Goal: Transaction & Acquisition: Book appointment/travel/reservation

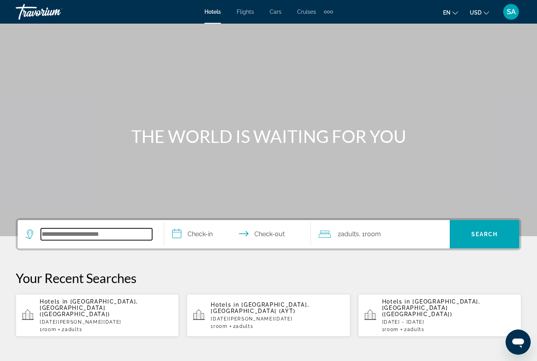
click at [103, 234] on input "Search hotel destination" at bounding box center [96, 234] width 111 height 12
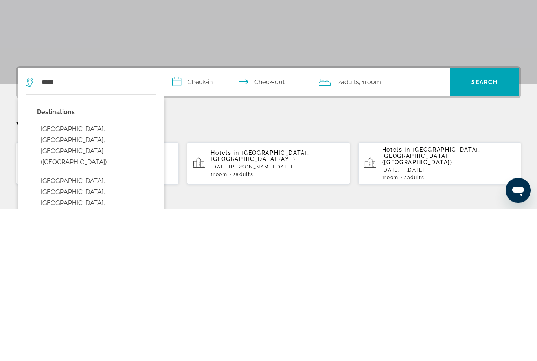
click at [77, 273] on button "Miami, FL, United States (MIA)" at bounding box center [97, 297] width 120 height 48
type input "**********"
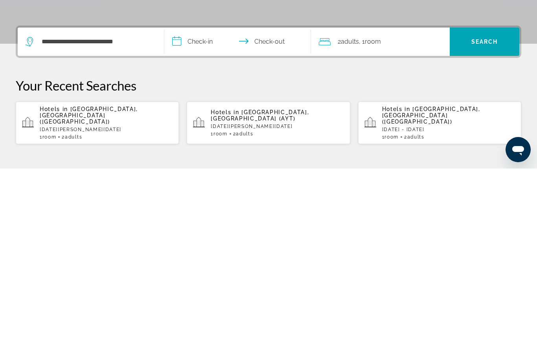
click at [182, 220] on input "**********" at bounding box center [239, 235] width 150 height 31
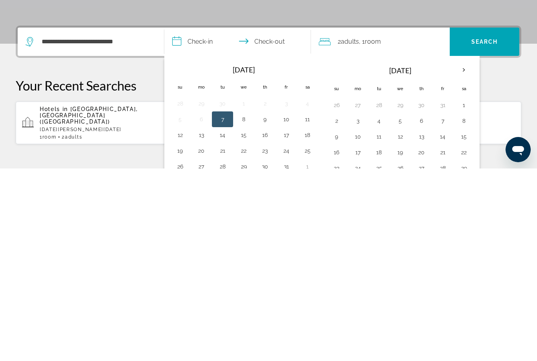
scroll to position [192, 0]
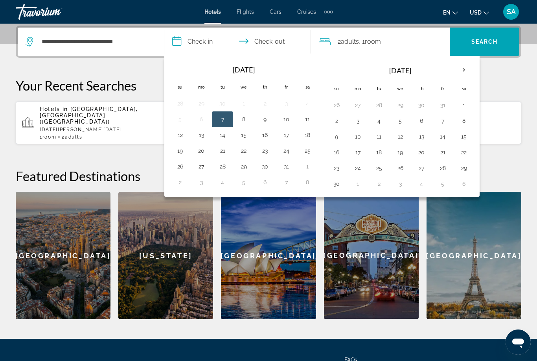
click at [335, 135] on button "9" at bounding box center [336, 136] width 13 height 11
click at [336, 154] on button "16" at bounding box center [336, 152] width 13 height 11
type input "**********"
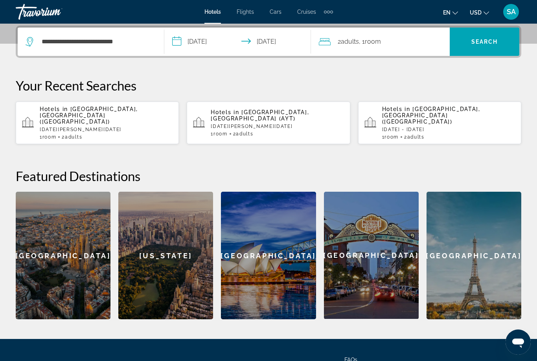
click at [481, 38] on span "Search" at bounding box center [485, 41] width 70 height 19
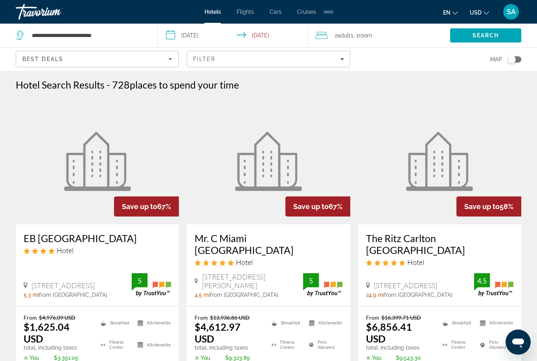
click at [172, 30] on input "**********" at bounding box center [234, 37] width 153 height 26
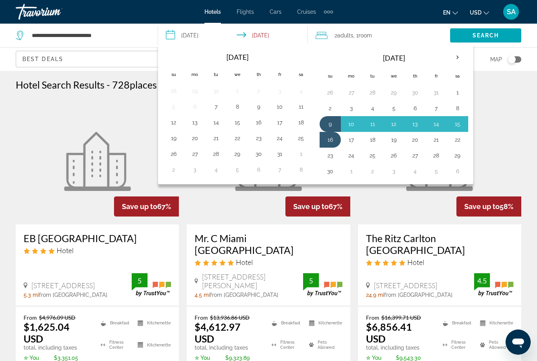
click at [328, 107] on button "2" at bounding box center [330, 108] width 13 height 11
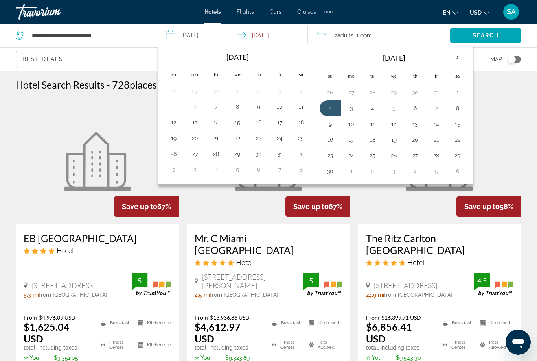
click at [330, 125] on button "9" at bounding box center [330, 123] width 13 height 11
type input "**********"
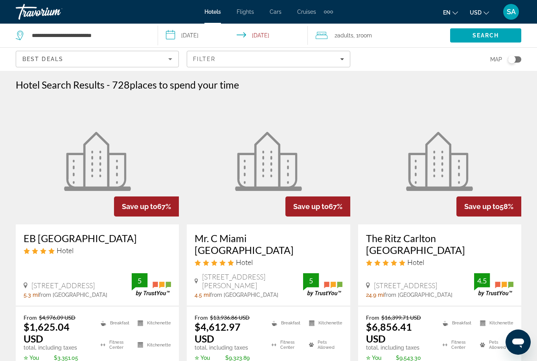
click at [486, 35] on span "Search" at bounding box center [486, 35] width 27 height 6
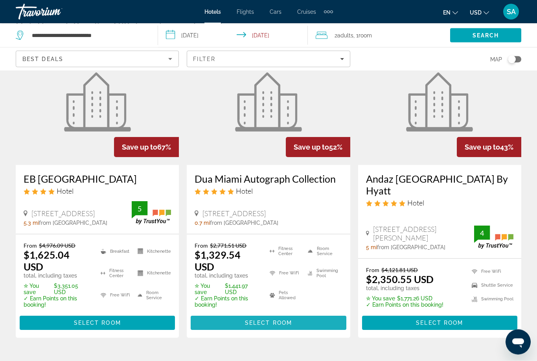
scroll to position [59, 0]
click at [283, 319] on span "Select Room" at bounding box center [268, 322] width 47 height 6
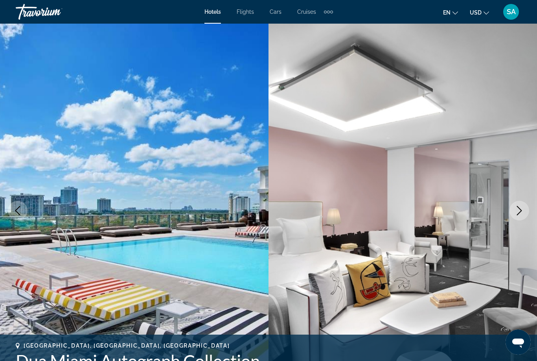
click at [521, 208] on icon "Next image" at bounding box center [519, 210] width 9 height 9
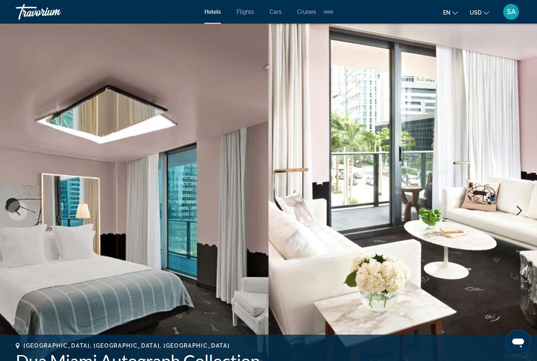
click at [520, 212] on icon "Next image" at bounding box center [519, 210] width 9 height 9
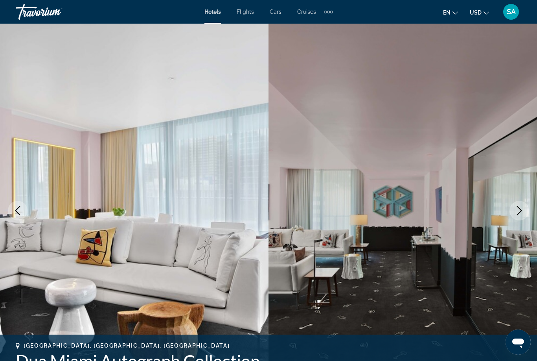
click at [520, 209] on icon "Next image" at bounding box center [519, 210] width 9 height 9
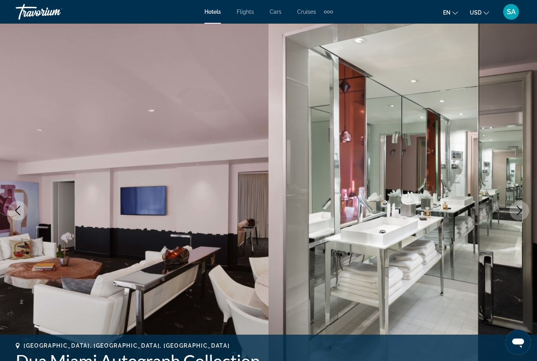
click at [521, 210] on icon "Next image" at bounding box center [519, 210] width 5 height 9
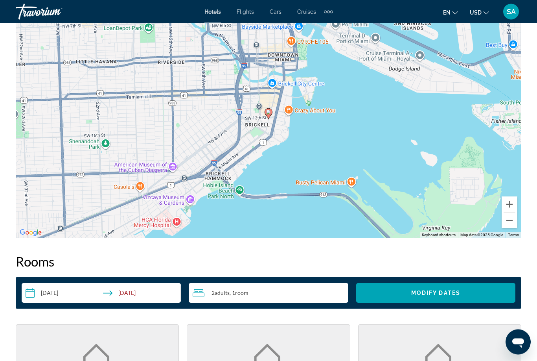
scroll to position [916, 0]
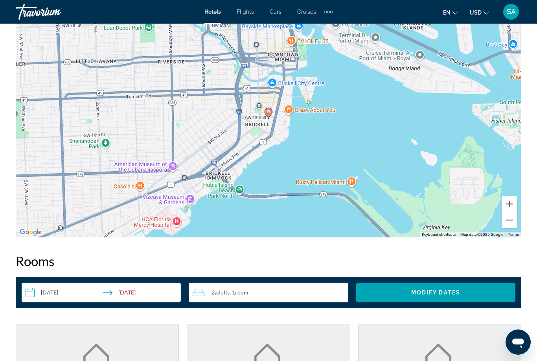
click at [508, 219] on button "Zoom out" at bounding box center [510, 220] width 16 height 16
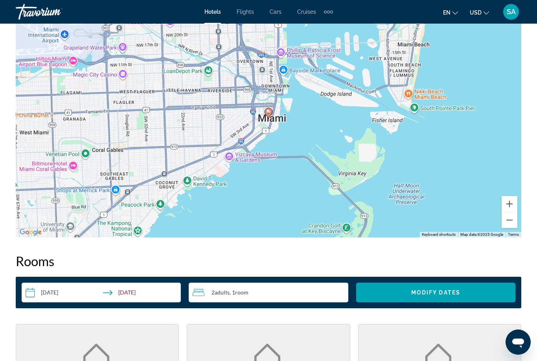
click at [512, 220] on button "Zoom out" at bounding box center [510, 220] width 16 height 16
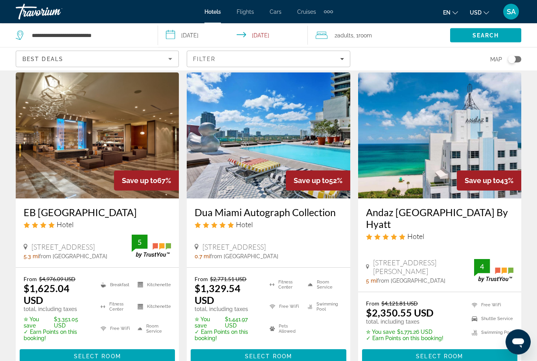
scroll to position [26, 0]
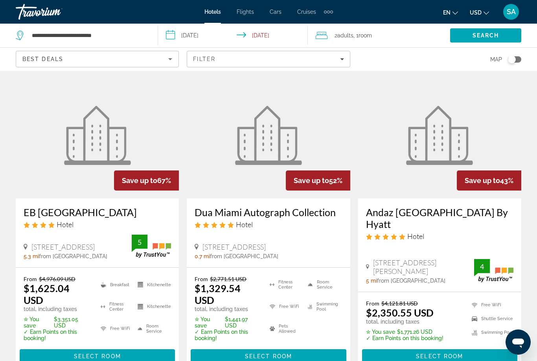
click at [133, 346] on span "Main content" at bounding box center [97, 355] width 155 height 19
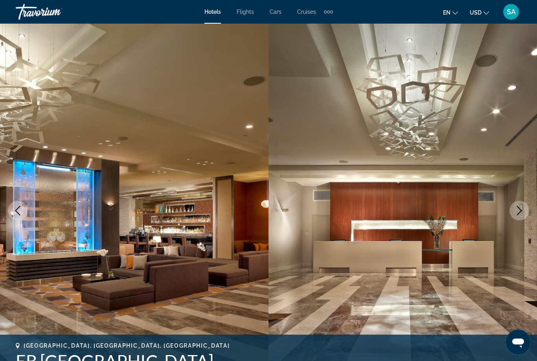
click at [520, 210] on icon "Next image" at bounding box center [519, 210] width 9 height 9
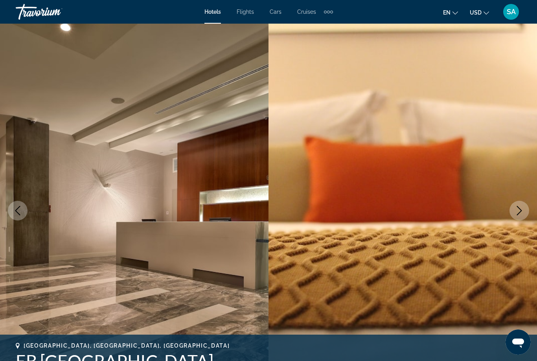
click at [519, 211] on icon "Next image" at bounding box center [519, 210] width 9 height 9
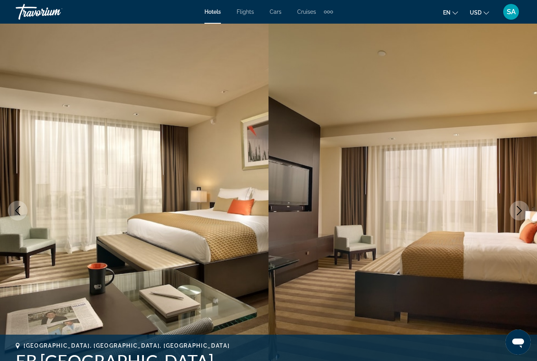
click at [522, 212] on icon "Next image" at bounding box center [519, 210] width 9 height 9
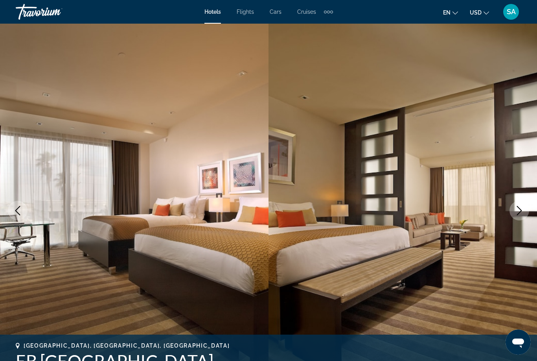
click at [522, 210] on icon "Next image" at bounding box center [519, 210] width 9 height 9
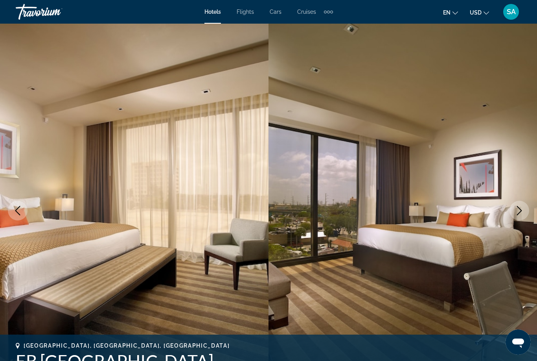
click at [520, 210] on icon "Next image" at bounding box center [519, 210] width 9 height 9
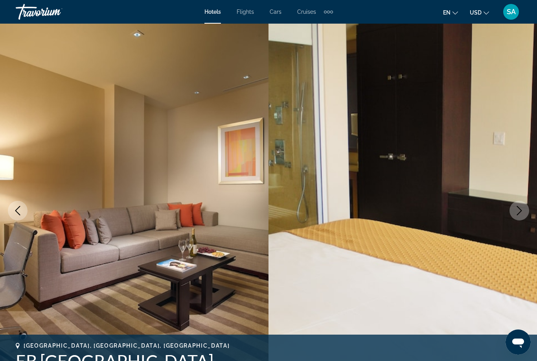
click at [514, 209] on button "Next image" at bounding box center [520, 211] width 20 height 20
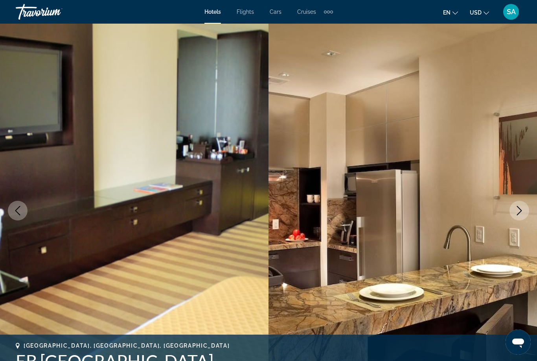
click at [519, 210] on icon "Next image" at bounding box center [519, 210] width 9 height 9
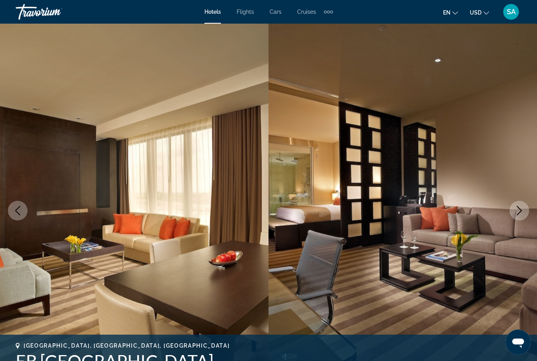
click at [518, 206] on icon "Next image" at bounding box center [519, 210] width 5 height 9
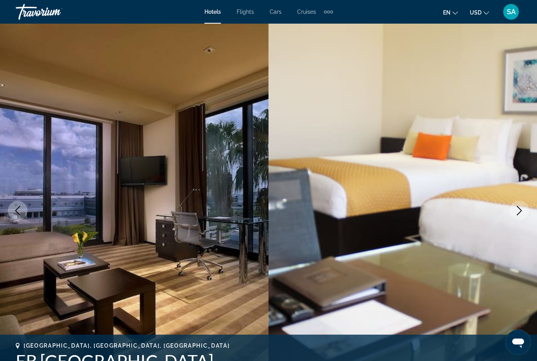
click at [517, 210] on icon "Next image" at bounding box center [519, 210] width 9 height 9
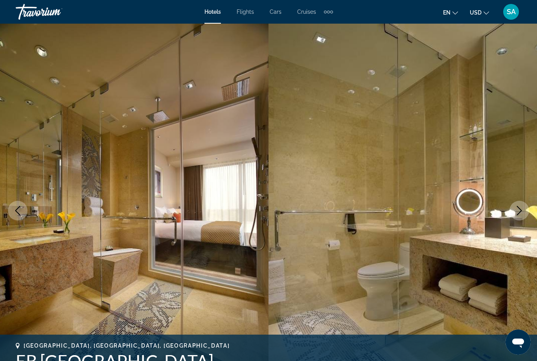
click at [519, 208] on icon "Next image" at bounding box center [519, 210] width 5 height 9
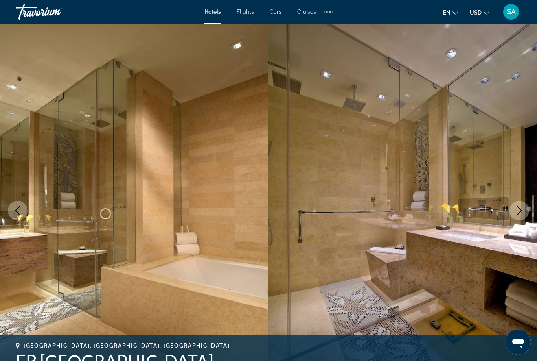
click at [519, 211] on icon "Next image" at bounding box center [519, 210] width 9 height 9
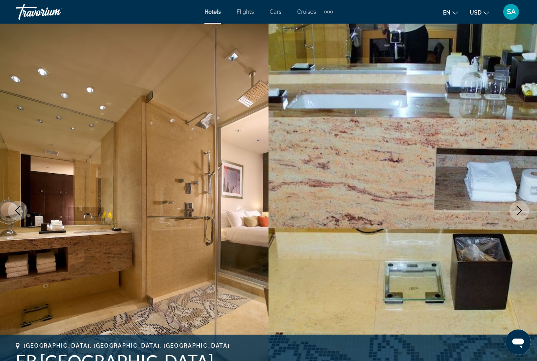
click at [16, 209] on icon "Previous image" at bounding box center [17, 210] width 9 height 9
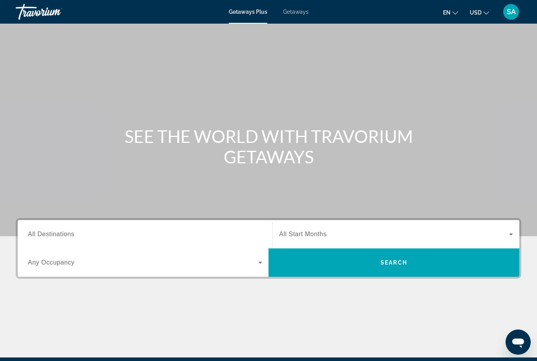
click at [50, 232] on span "All Destinations" at bounding box center [51, 233] width 46 height 7
click at [50, 232] on input "Destination All Destinations" at bounding box center [145, 234] width 234 height 9
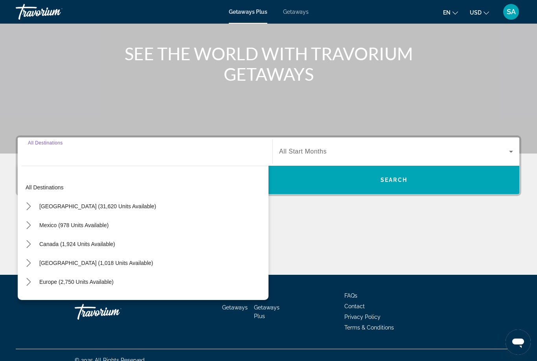
scroll to position [93, 0]
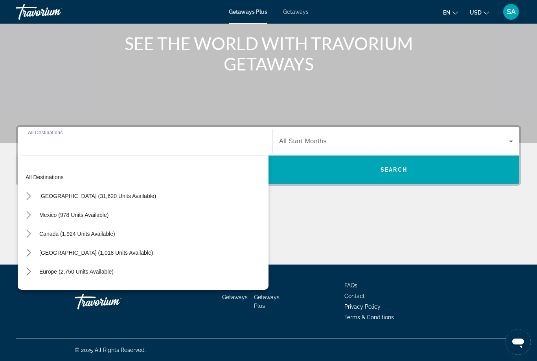
click at [56, 195] on span "[GEOGRAPHIC_DATA] (31,620 units available)" at bounding box center [97, 196] width 117 height 6
type input "**********"
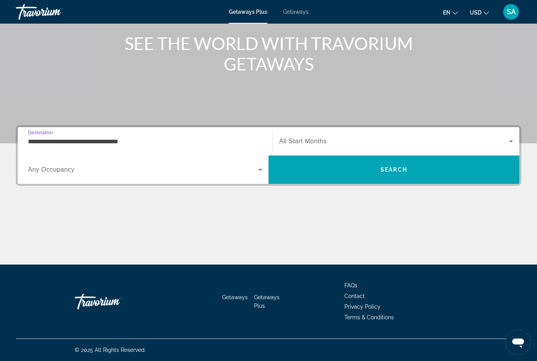
click at [346, 144] on span "Search widget" at bounding box center [394, 140] width 230 height 9
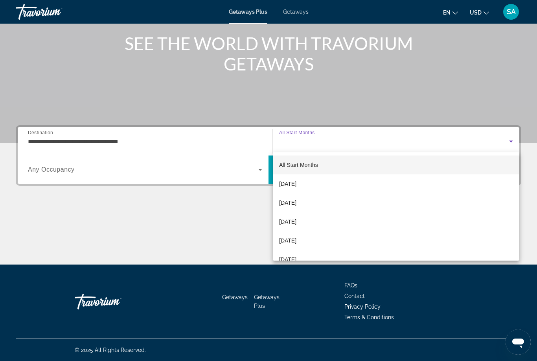
click at [253, 223] on div at bounding box center [268, 180] width 537 height 361
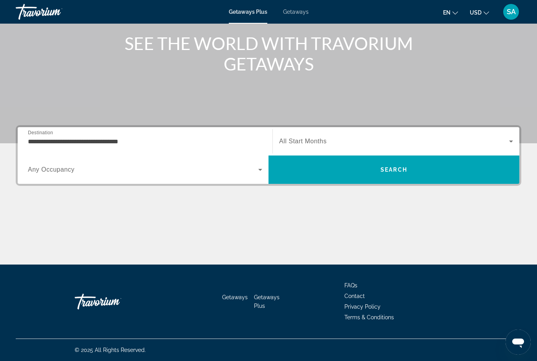
click at [379, 171] on span "Search" at bounding box center [394, 169] width 251 height 19
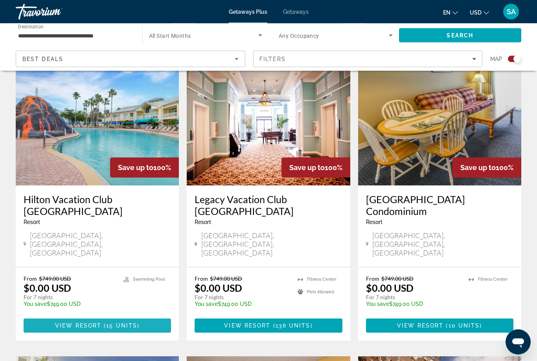
scroll to position [876, 0]
click at [145, 316] on span "Main content" at bounding box center [97, 325] width 147 height 19
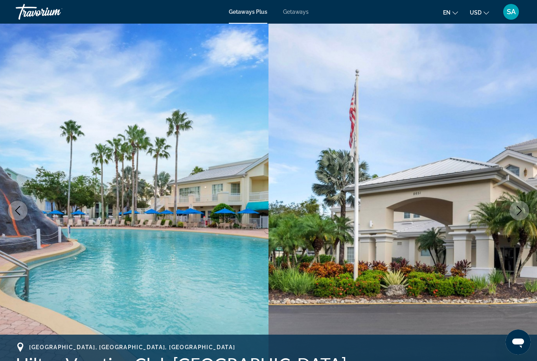
click at [513, 214] on button "Next image" at bounding box center [520, 211] width 20 height 20
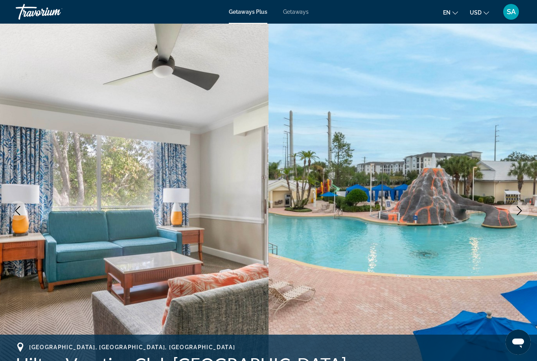
click at [514, 206] on button "Next image" at bounding box center [520, 211] width 20 height 20
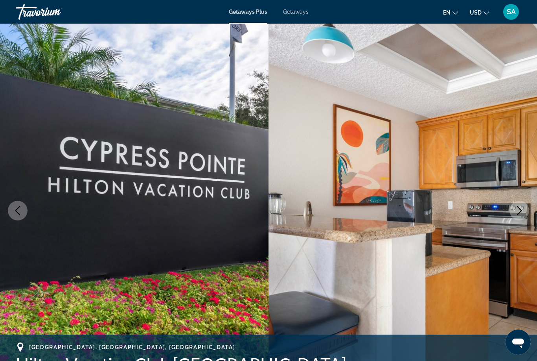
click at [517, 207] on icon "Next image" at bounding box center [519, 210] width 9 height 9
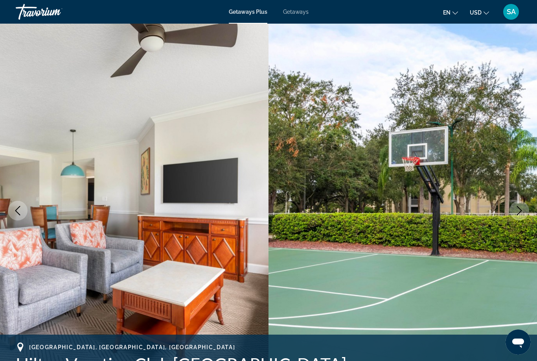
click at [518, 211] on icon "Next image" at bounding box center [519, 210] width 9 height 9
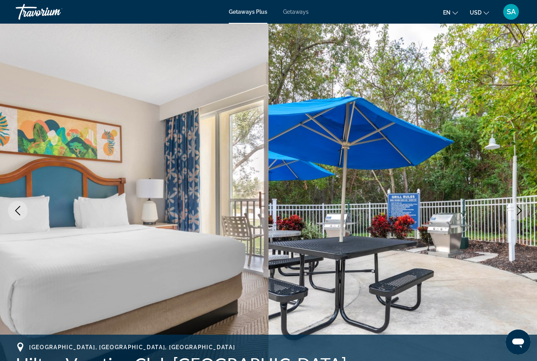
click at [517, 204] on button "Next image" at bounding box center [520, 211] width 20 height 20
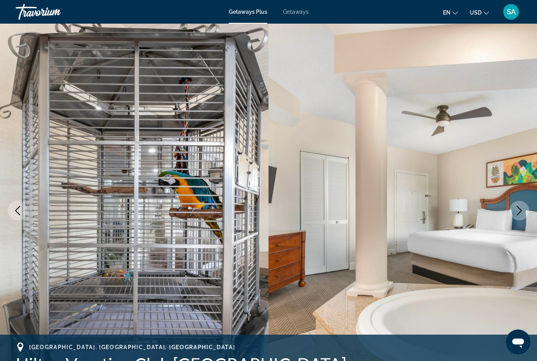
click at [519, 210] on icon "Next image" at bounding box center [519, 210] width 9 height 9
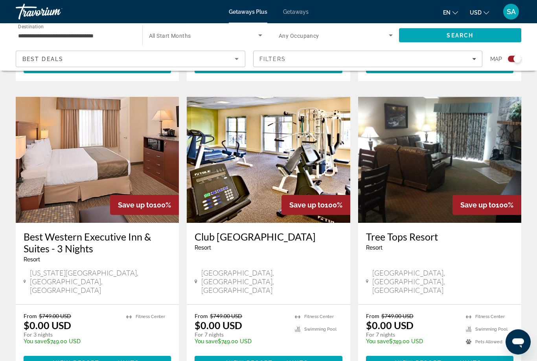
scroll to position [542, 0]
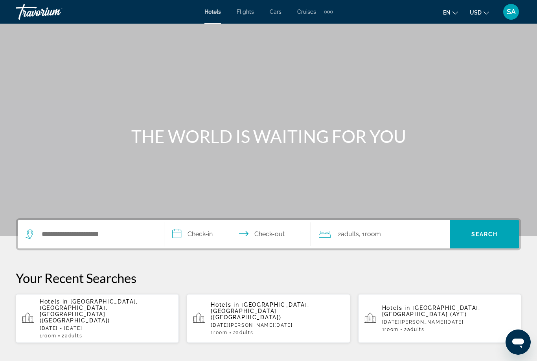
click at [128, 224] on div "Search widget" at bounding box center [91, 234] width 131 height 28
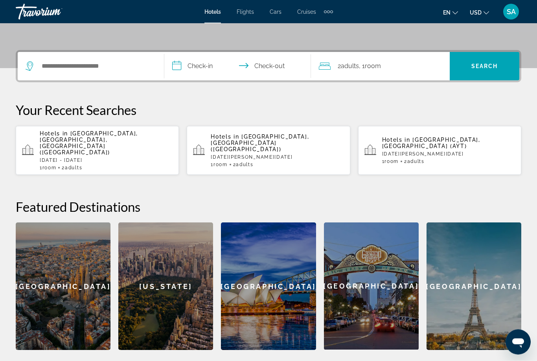
scroll to position [192, 0]
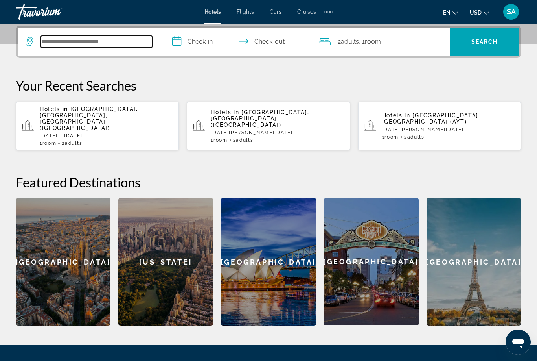
click at [112, 39] on input "Search hotel destination" at bounding box center [96, 42] width 111 height 12
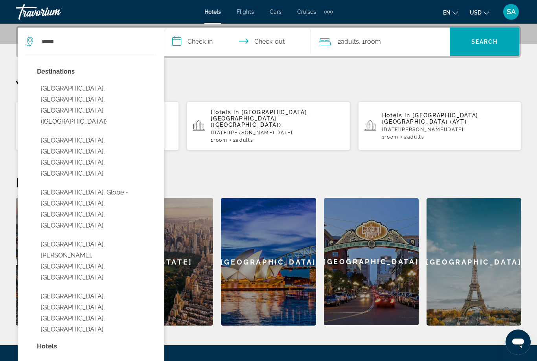
click at [91, 89] on button "Miami, FL, United States (MIA)" at bounding box center [97, 105] width 120 height 48
type input "**********"
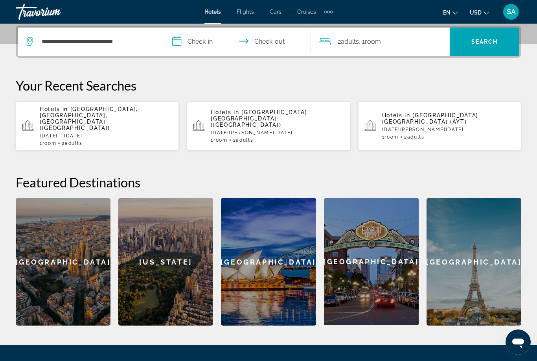
click at [180, 44] on input "**********" at bounding box center [239, 43] width 150 height 31
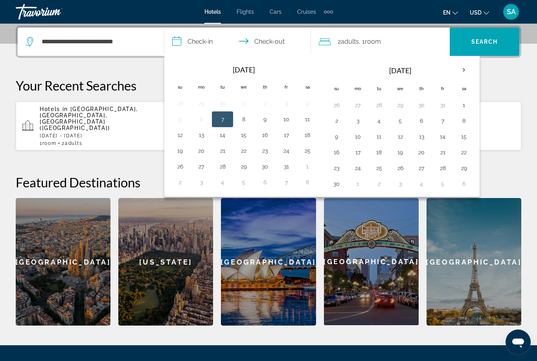
click at [184, 149] on button "19" at bounding box center [180, 150] width 13 height 11
click at [183, 161] on button "26" at bounding box center [180, 166] width 13 height 11
type input "**********"
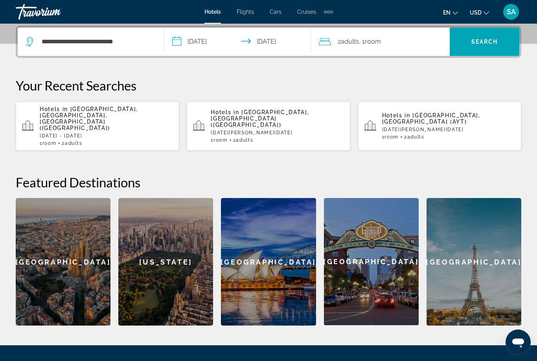
click at [484, 40] on span "Search" at bounding box center [484, 42] width 27 height 6
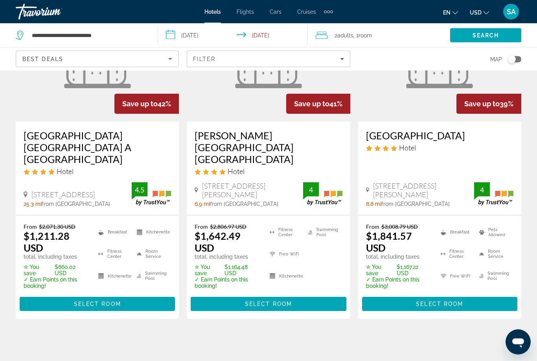
scroll to position [83, 0]
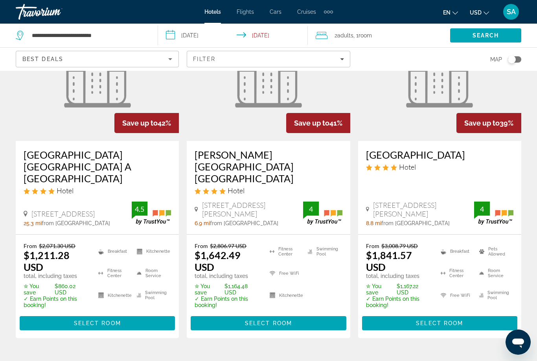
click at [105, 313] on span "Main content" at bounding box center [97, 322] width 155 height 19
